Goal: Book appointment/travel/reservation

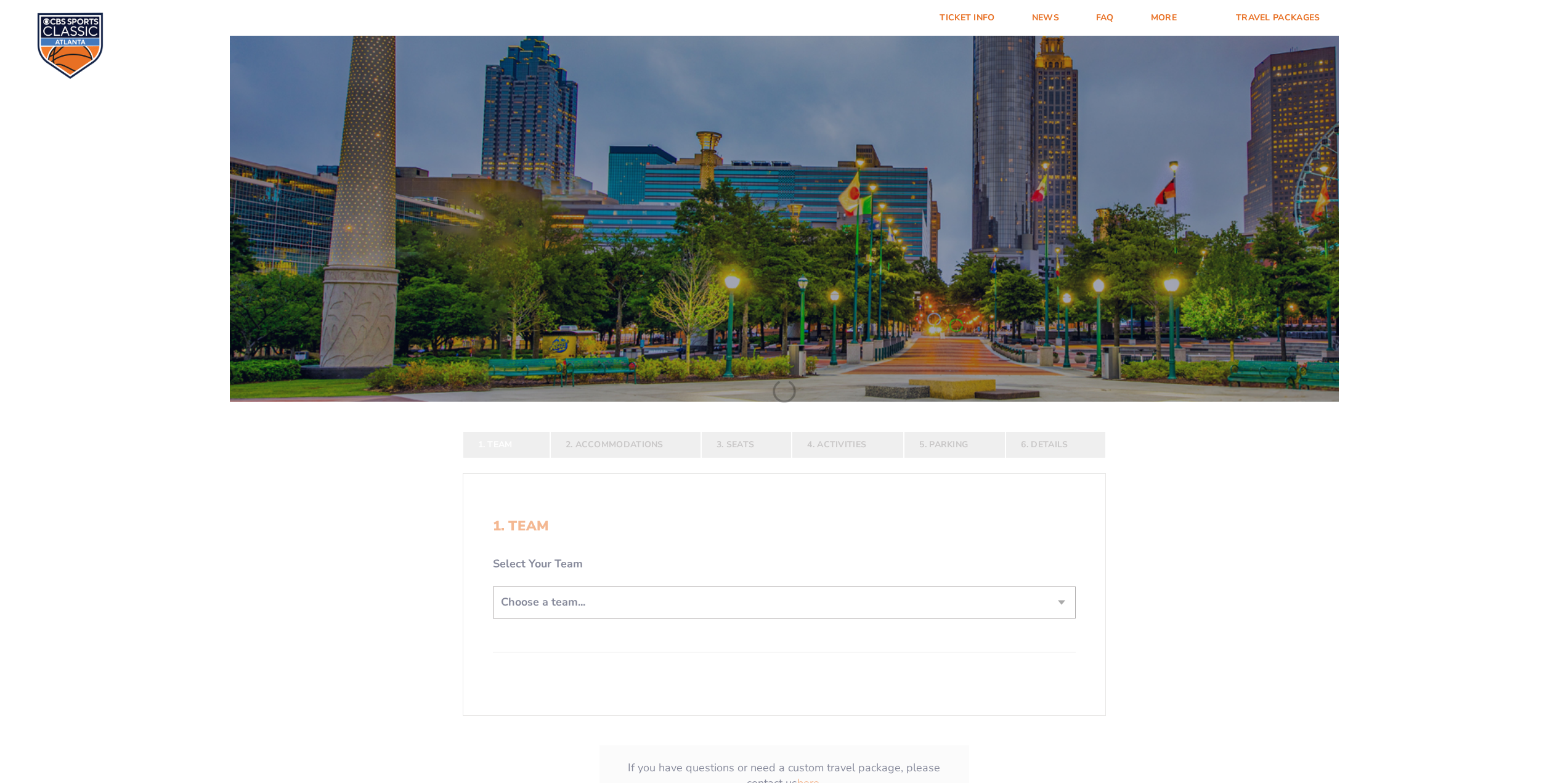
scroll to position [247, 0]
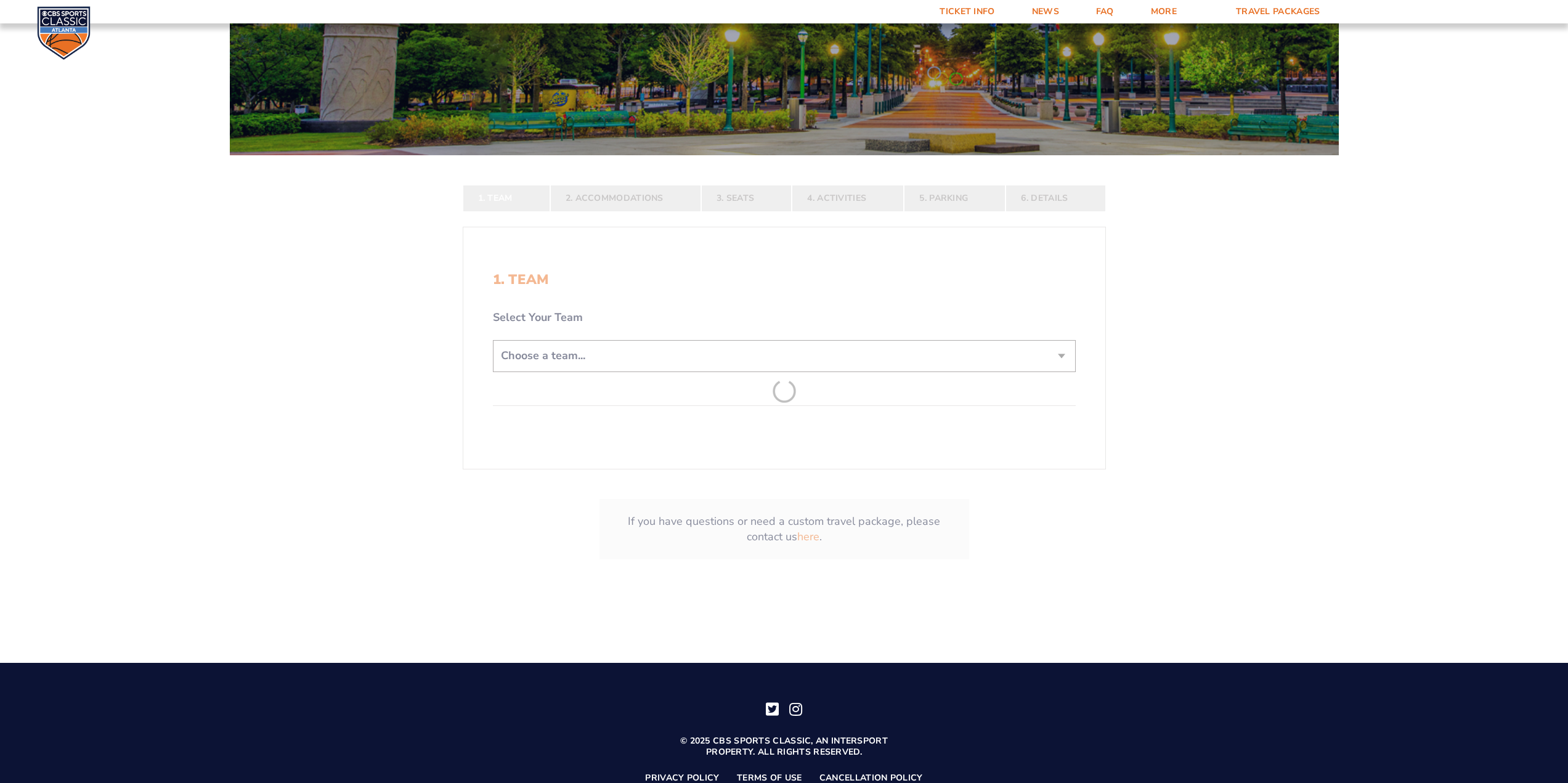
click at [552, 366] on form "[US_STATE] [US_STATE] Travel Package [US_STATE][GEOGRAPHIC_DATA] [US_STATE] Sta…" at bounding box center [784, 186] width 1568 height 865
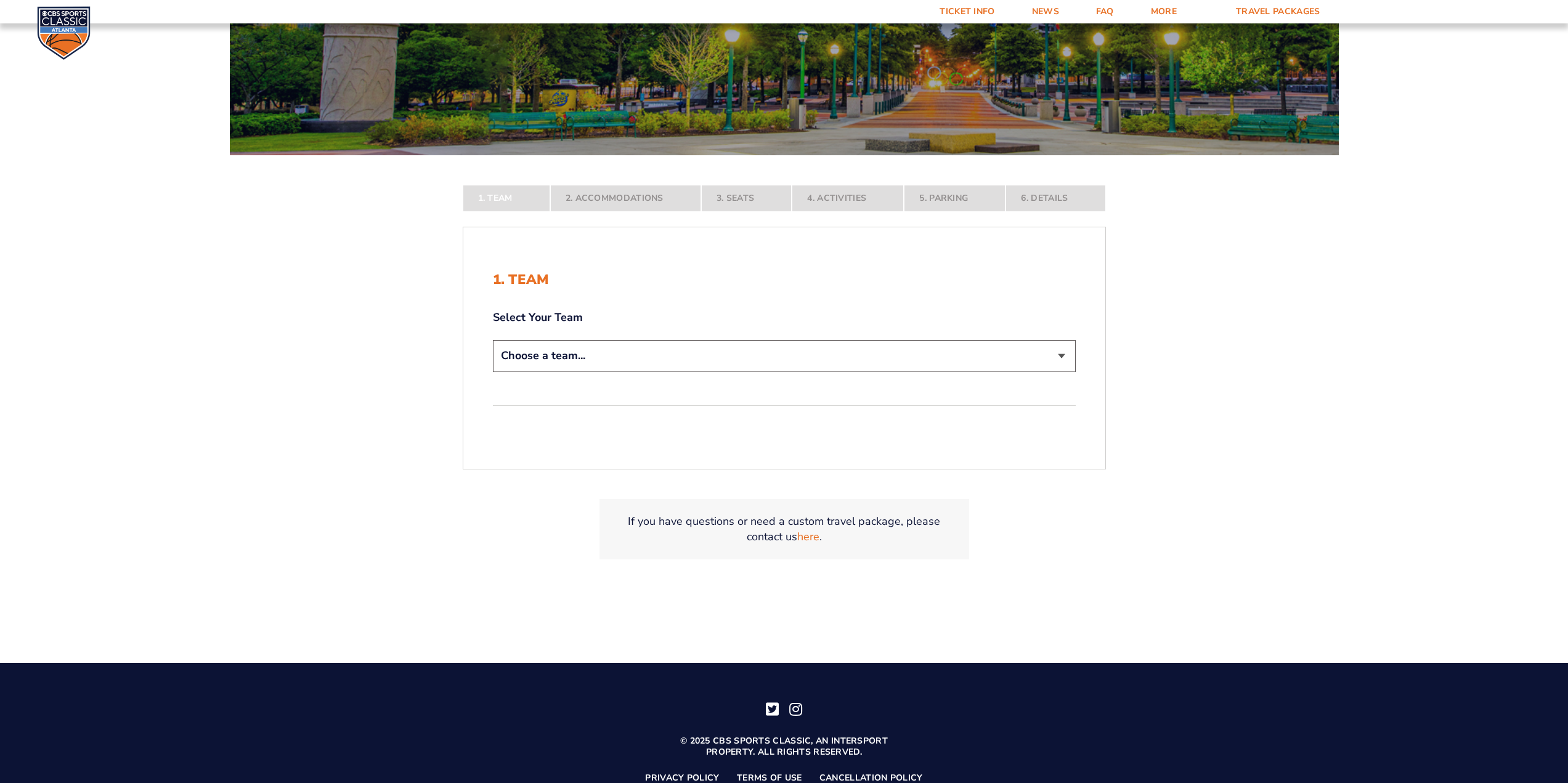
click at [552, 366] on form "[US_STATE] [US_STATE] Travel Package [US_STATE][GEOGRAPHIC_DATA] [US_STATE] Sta…" at bounding box center [784, 186] width 1568 height 865
click at [552, 366] on select "Choose a team... [US_STATE] Wildcats [US_STATE] State Buckeyes [US_STATE] Tar H…" at bounding box center [784, 356] width 583 height 32
select select "12956"
click at [493, 372] on select "Choose a team... [US_STATE] Wildcats [US_STATE] State Buckeyes [US_STATE] Tar H…" at bounding box center [784, 356] width 583 height 32
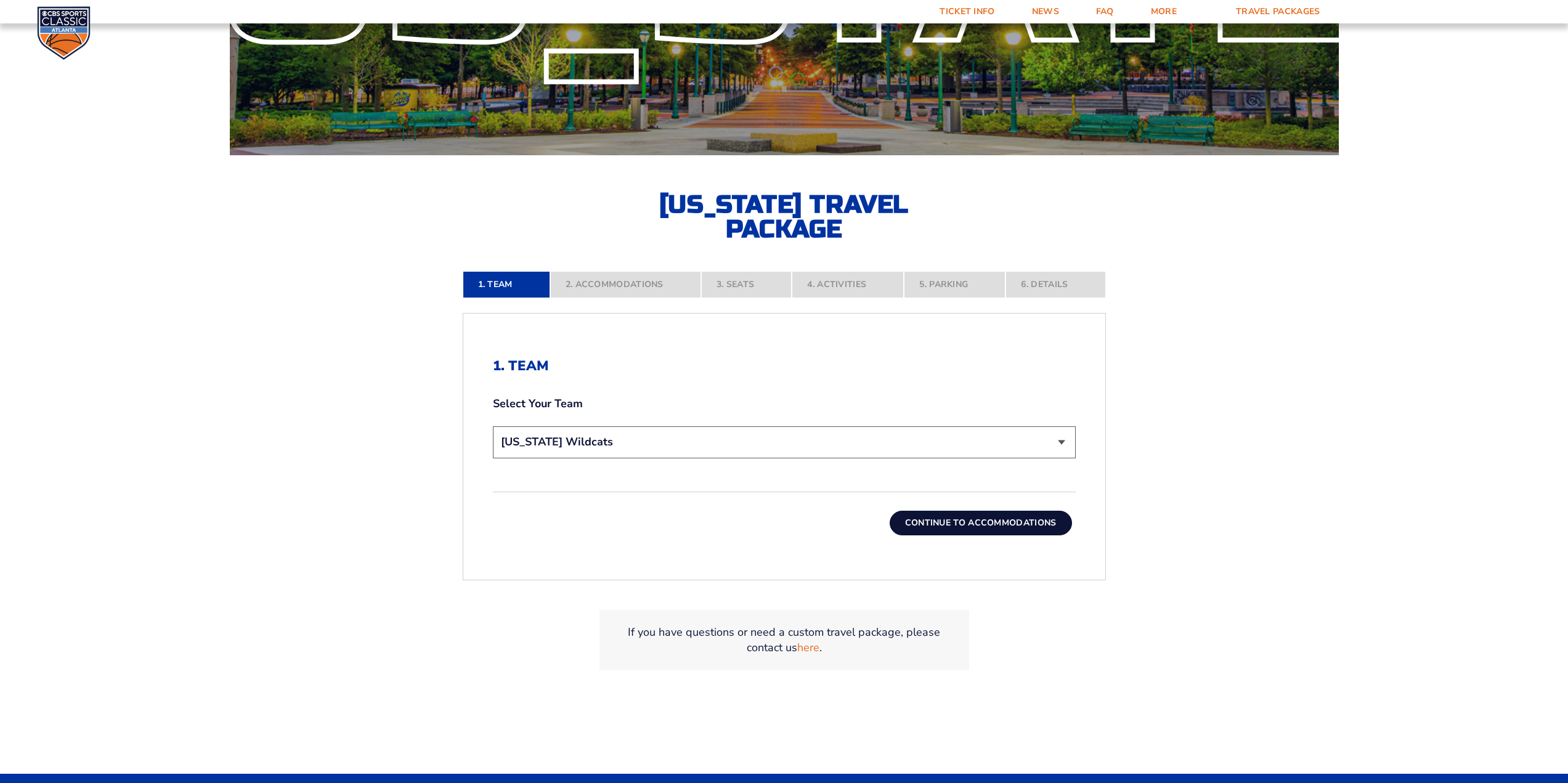
click at [972, 521] on button "Continue To Accommodations" at bounding box center [981, 522] width 182 height 24
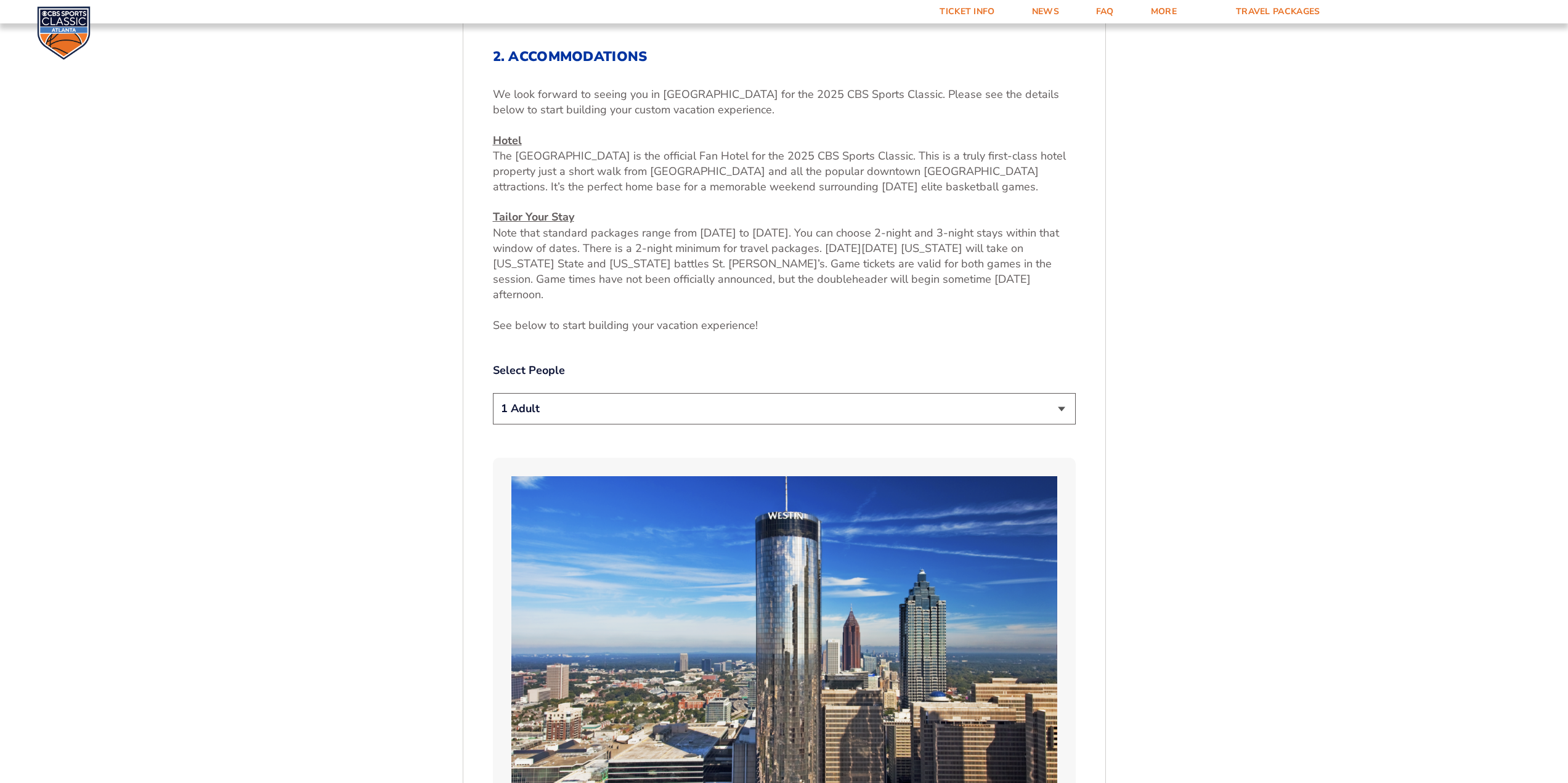
scroll to position [679, 0]
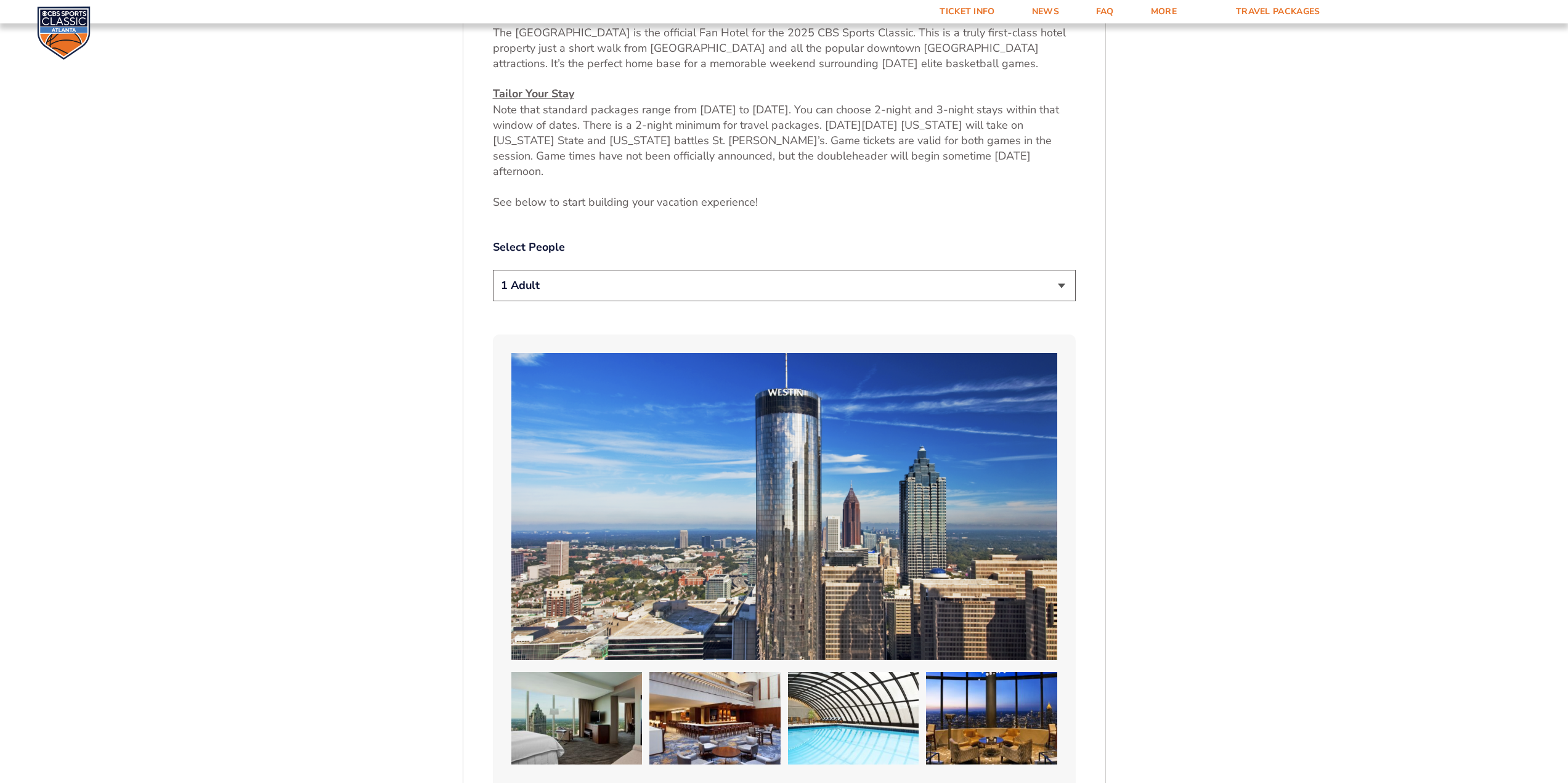
click at [566, 272] on select "1 Adult 2 Adults 3 Adults 4 Adults 2 Adults + 1 Child 2 Adults + 2 Children 2 A…" at bounding box center [784, 286] width 583 height 32
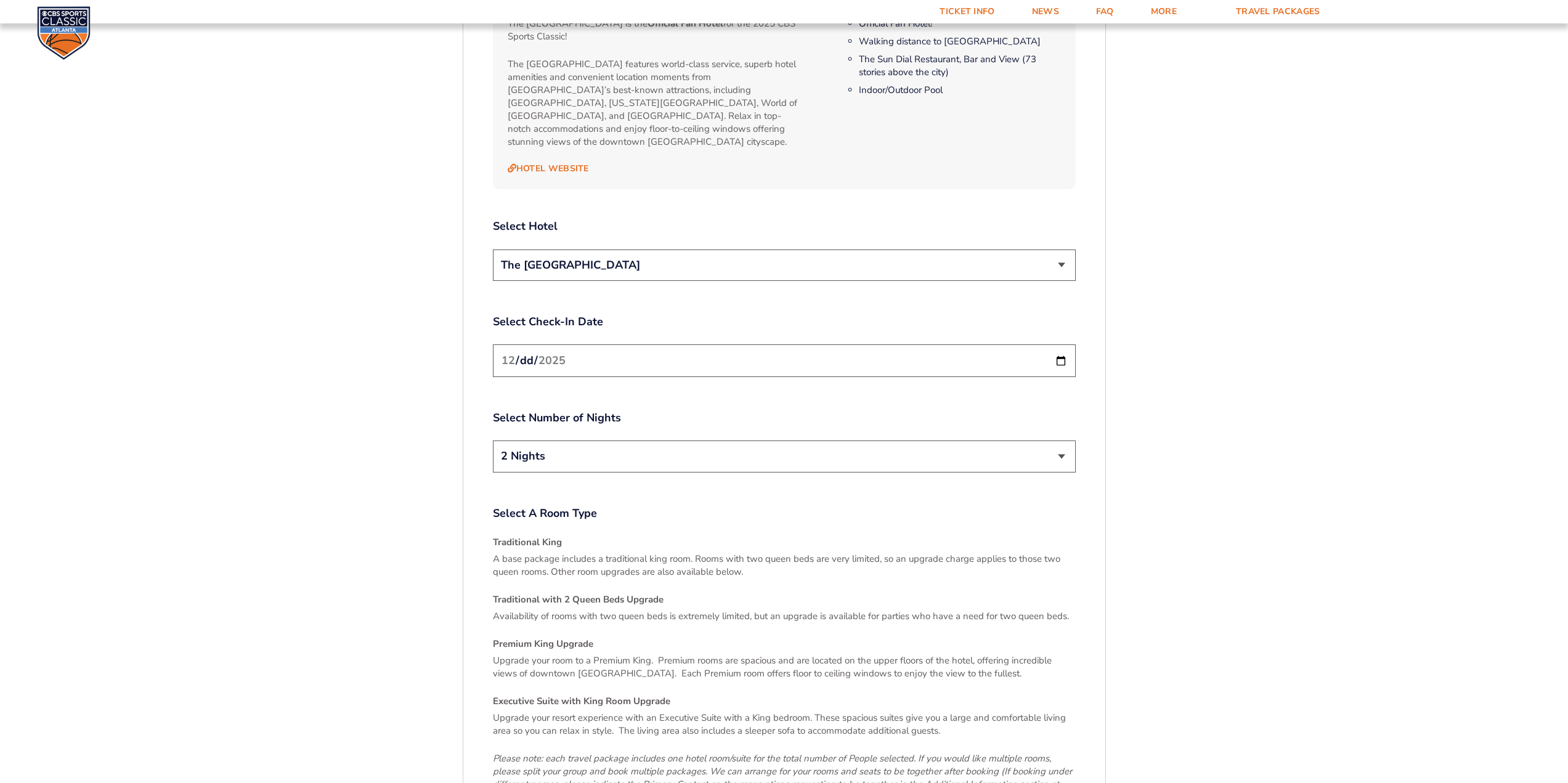
scroll to position [1788, 0]
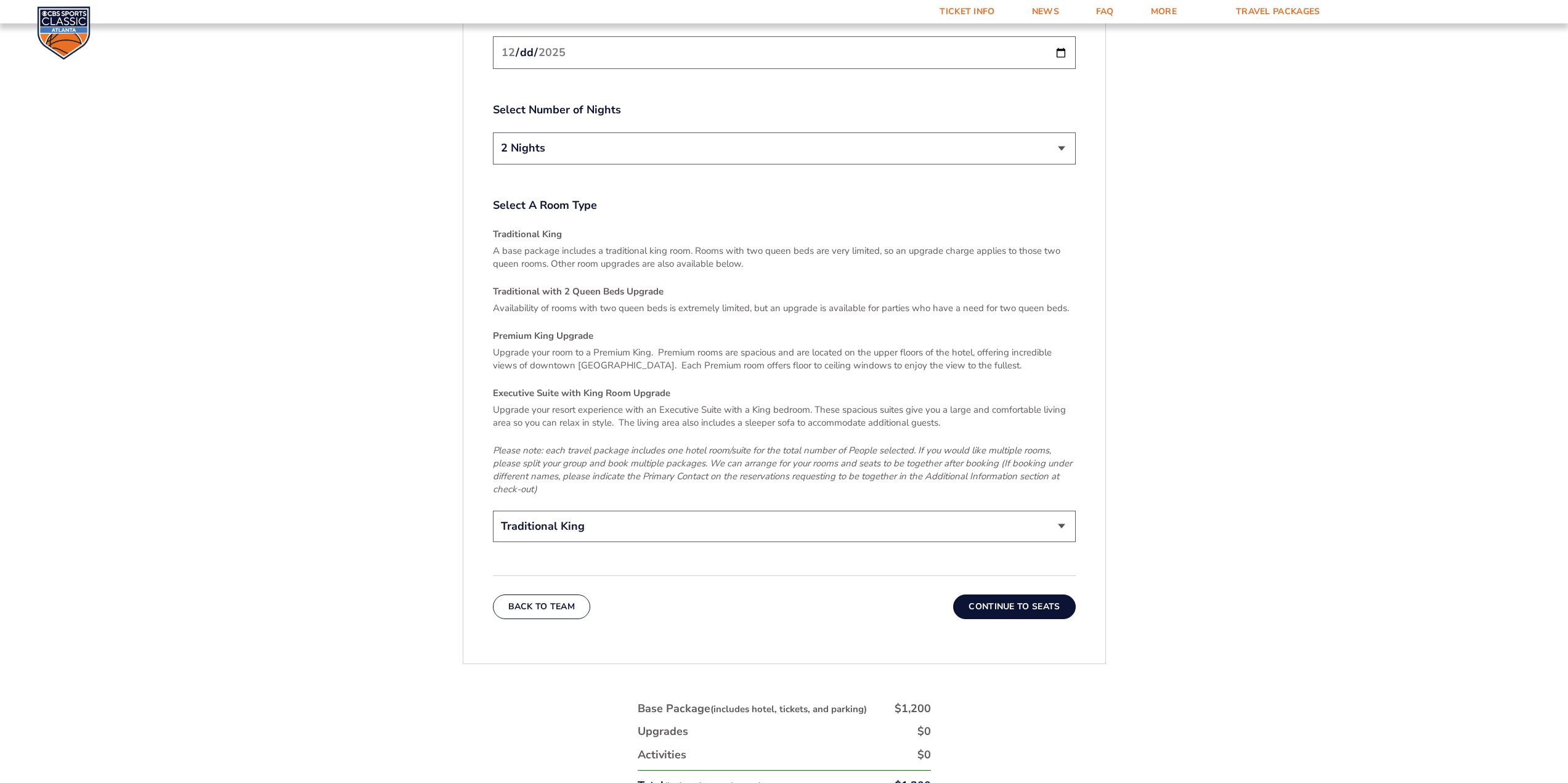
click at [995, 595] on button "Continue To Seats" at bounding box center [1014, 607] width 122 height 24
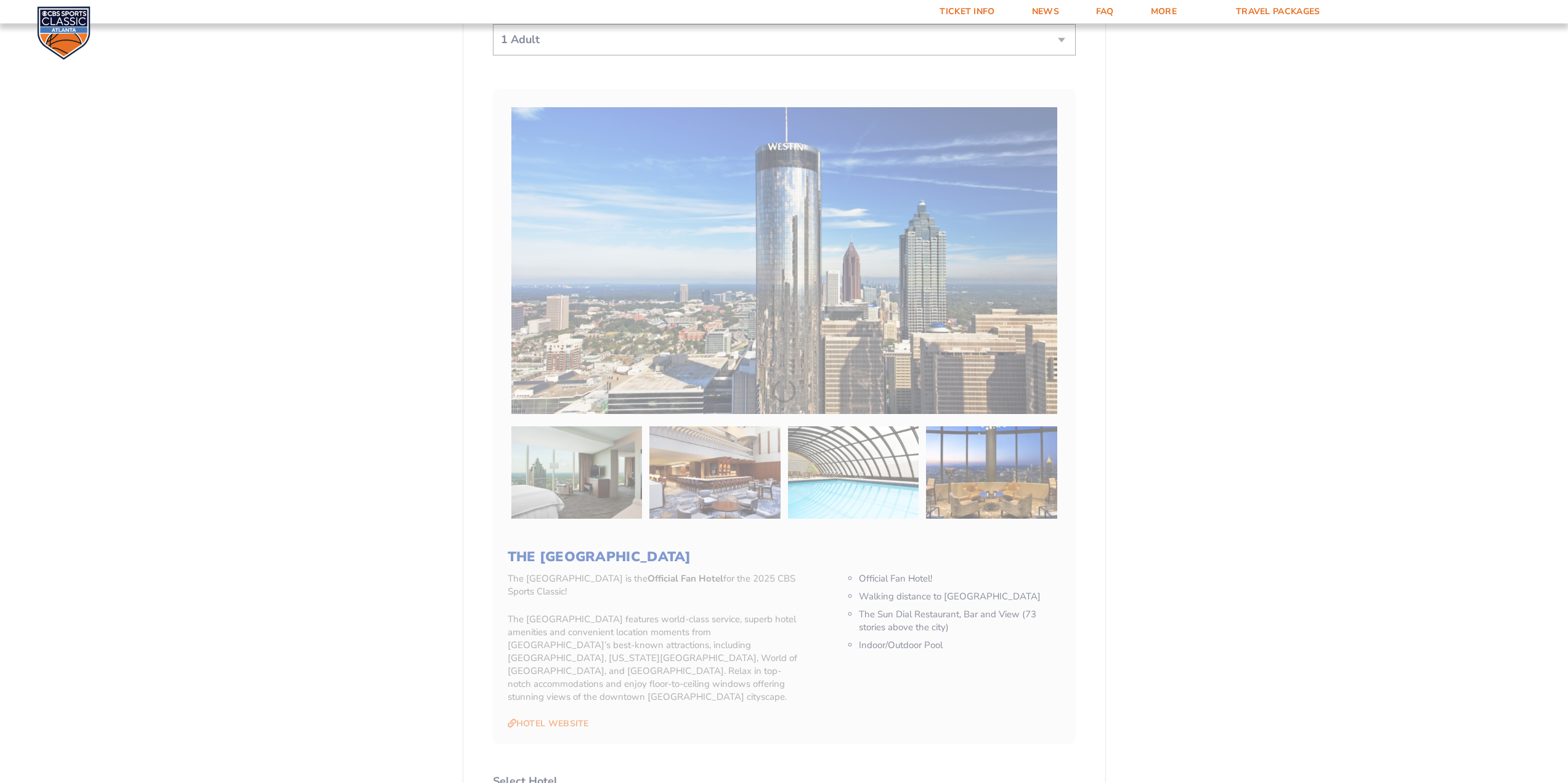
scroll to position [371, 0]
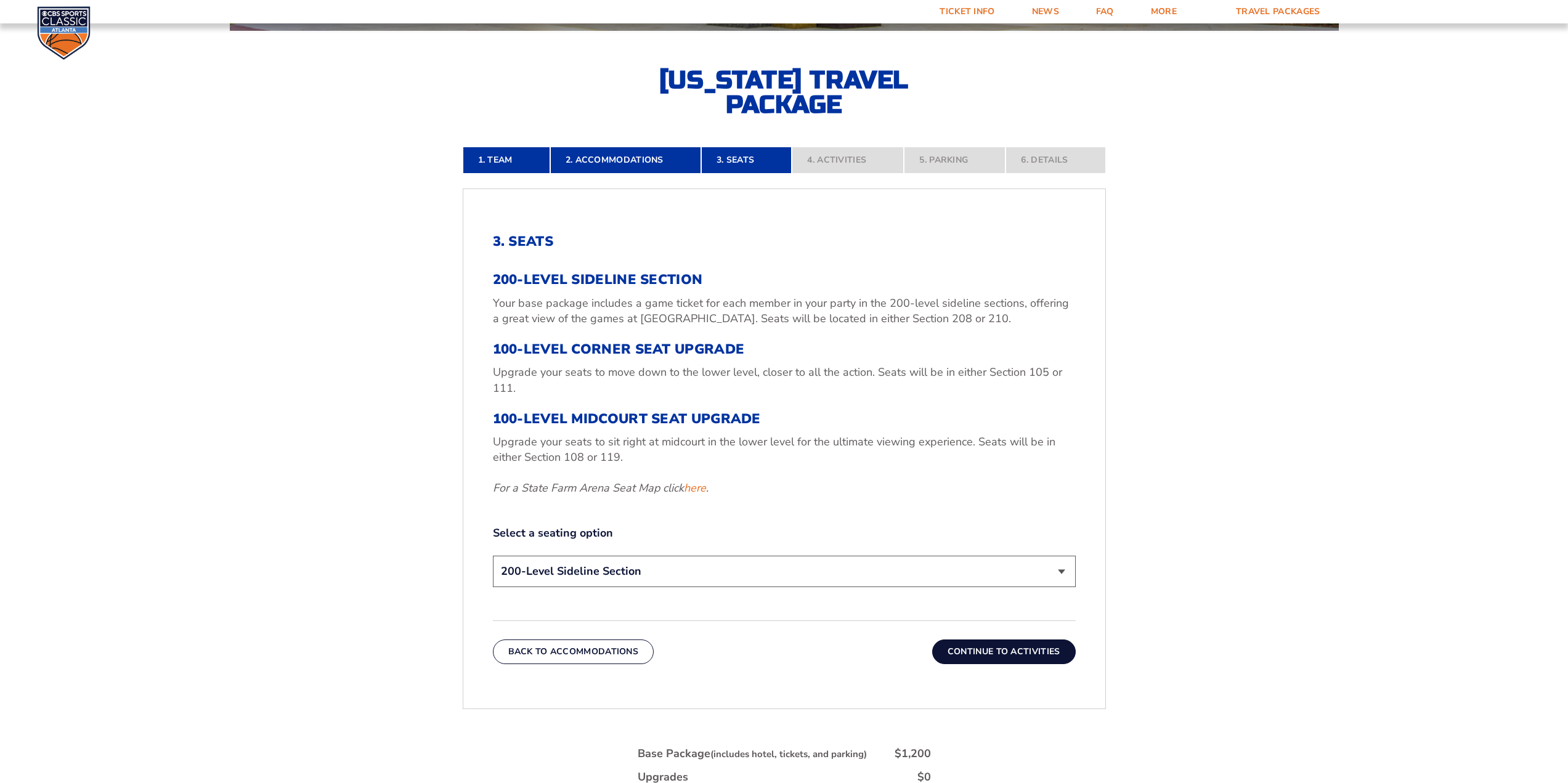
click at [691, 560] on select "200-Level Sideline Section 100-Level Corner Seat Upgrade (+$120 per person) 100…" at bounding box center [784, 572] width 583 height 32
click at [542, 386] on p "Upgrade your seats to move down to the lower level, closer to all the action. S…" at bounding box center [784, 380] width 583 height 31
click at [592, 584] on select "200-Level Sideline Section 100-Level Corner Seat Upgrade (+$120 per person) 100…" at bounding box center [784, 572] width 583 height 32
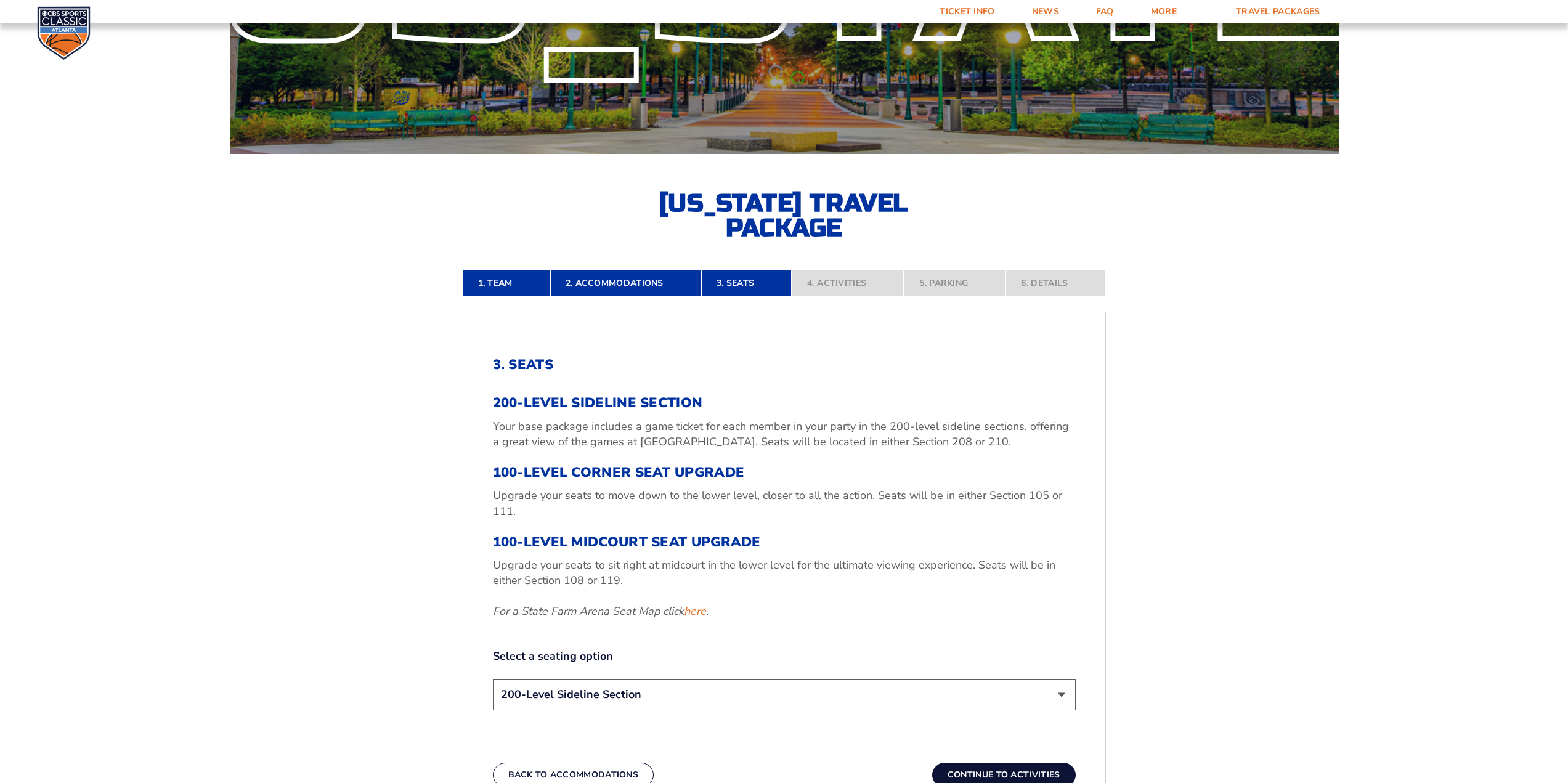
scroll to position [186, 0]
